Goal: Transaction & Acquisition: Download file/media

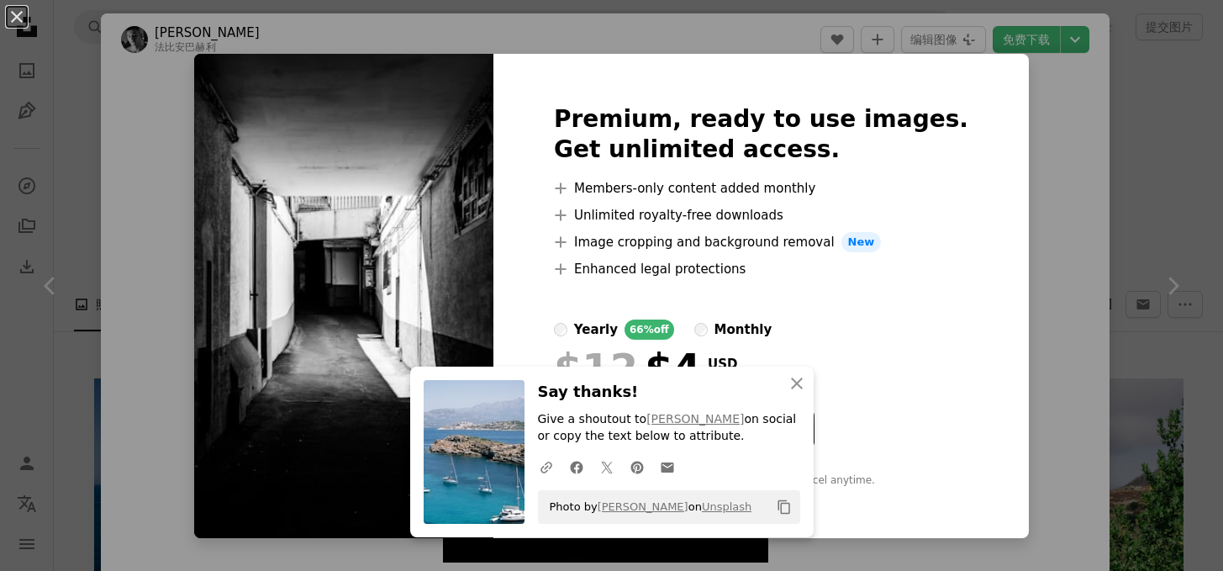
scroll to position [687, 0]
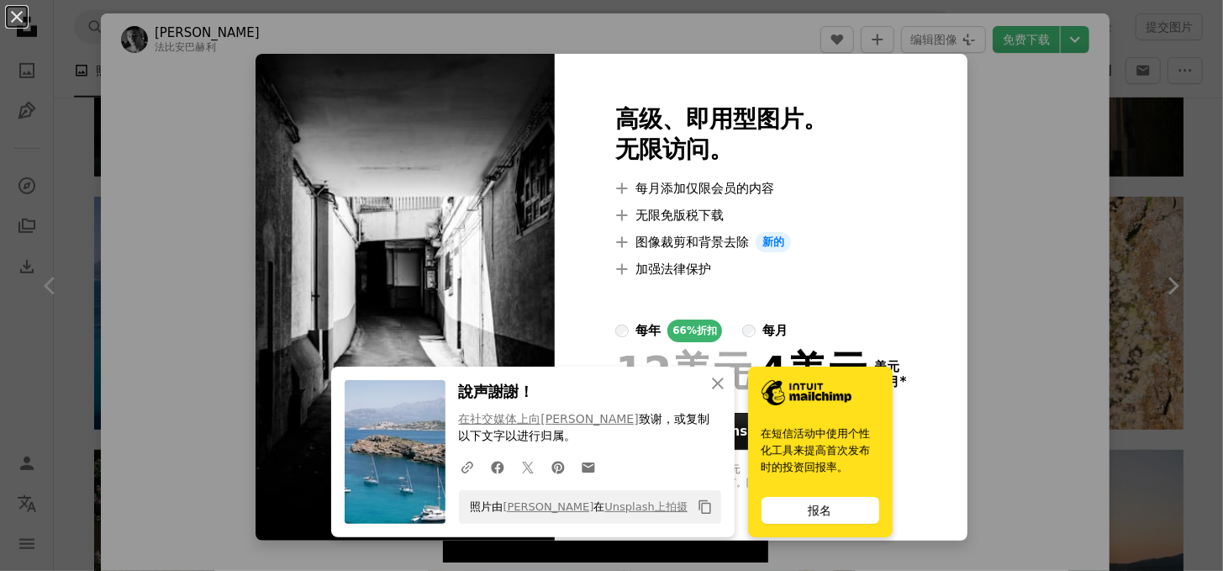
click at [996, 334] on div "An X shape 高级、即用型图片。 无限访问。 A plus sign 每月添加仅限会员的内容 A plus sign 无限免版税下载 A plus s…" at bounding box center [611, 285] width 1223 height 571
